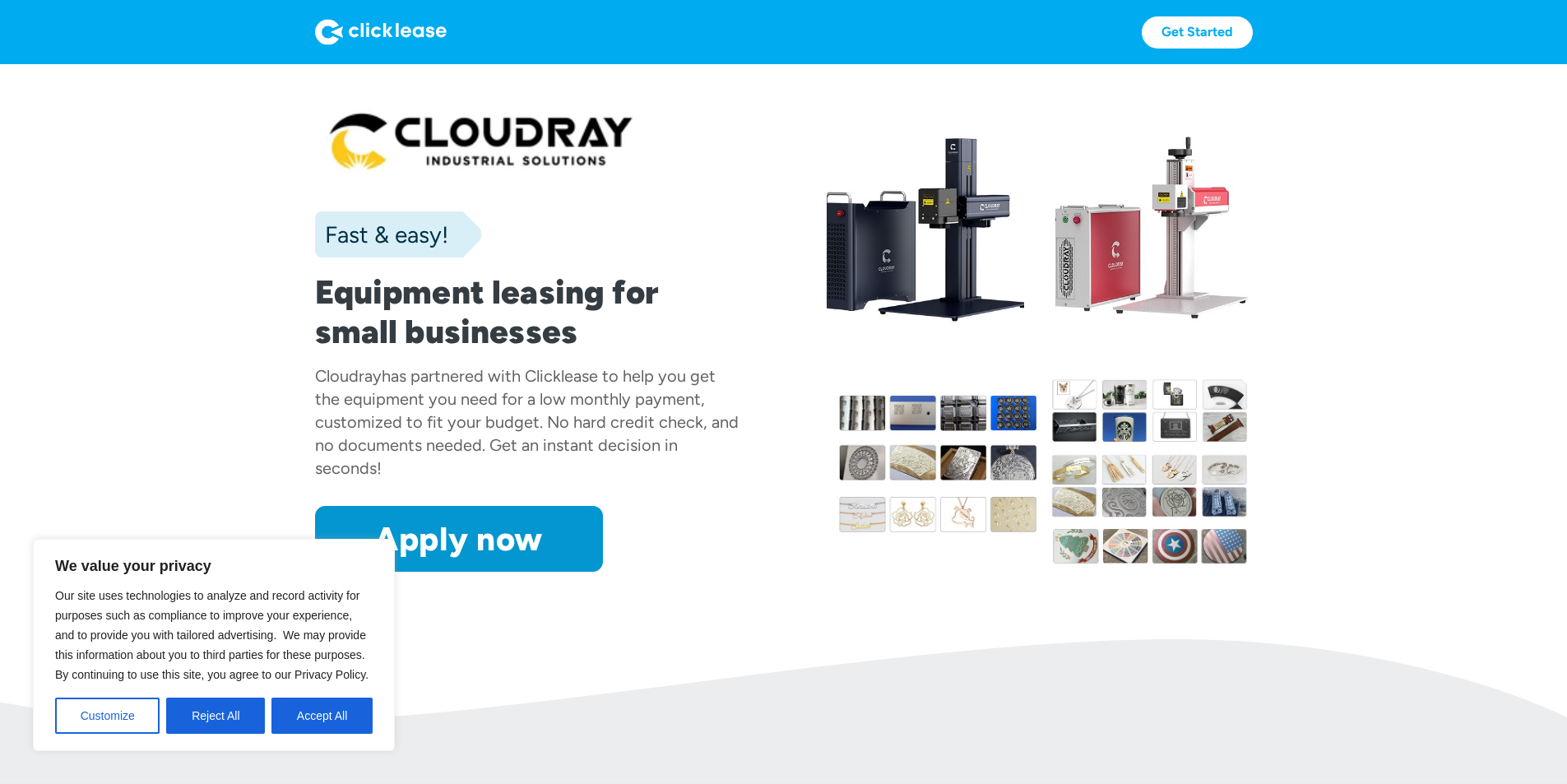
click at [287, 715] on button "Accept All" at bounding box center [322, 716] width 101 height 37
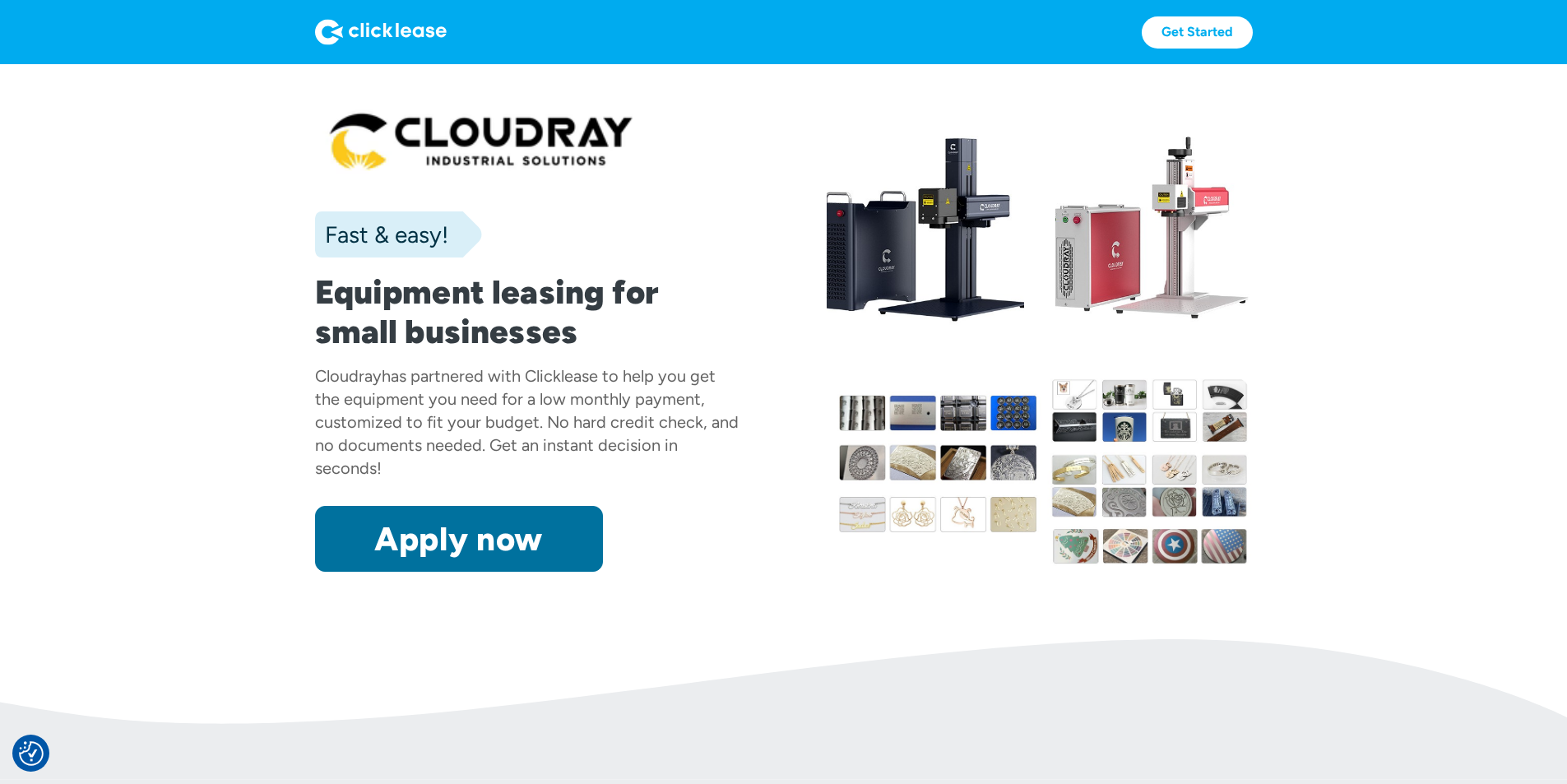
click at [315, 571] on link "Apply now" at bounding box center [459, 538] width 288 height 66
